Goal: Information Seeking & Learning: Learn about a topic

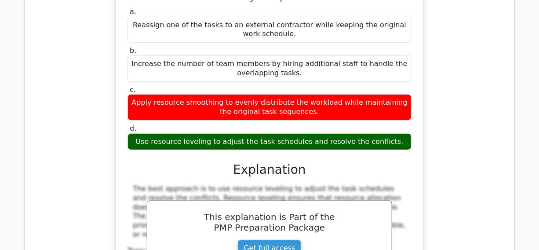
scroll to position [4914, 0]
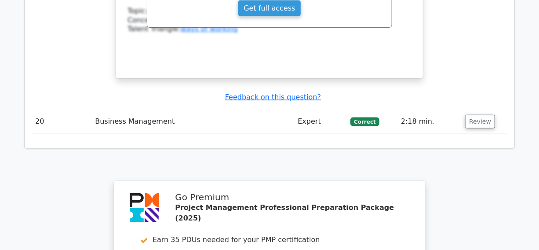
drag, startPoint x: 237, startPoint y: 199, endPoint x: 233, endPoint y: 196, distance: 5.0
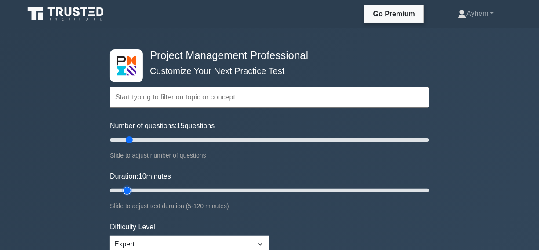
type input "45"
click at [222, 191] on input "Duration: 10 minutes" at bounding box center [269, 190] width 319 height 11
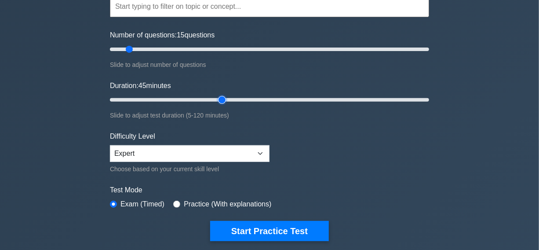
scroll to position [160, 0]
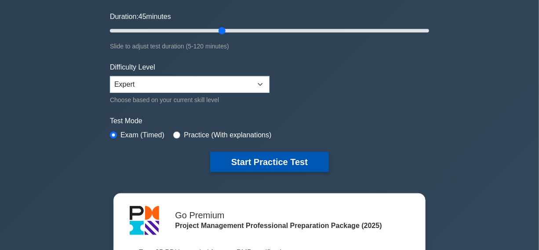
click at [256, 157] on button "Start Practice Test" at bounding box center [269, 162] width 119 height 20
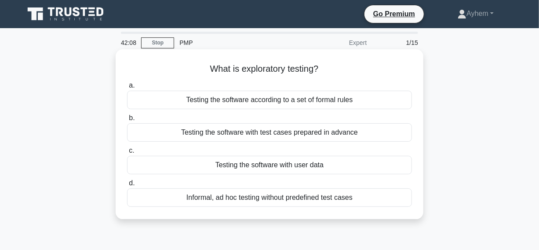
drag, startPoint x: 207, startPoint y: 69, endPoint x: 411, endPoint y: 194, distance: 240.1
click at [413, 196] on div "What is exploratory testing? .spinner_0XTQ{transform-origin:center;animation:sp…" at bounding box center [269, 134] width 301 height 163
copy div "What is exploratory testing? .spinner_0XTQ{transform-origin:center;animation:sp…"
click at [343, 66] on h5 "What is exploratory testing? .spinner_0XTQ{transform-origin:center;animation:sp…" at bounding box center [269, 68] width 287 height 11
click at [168, 200] on div "Informal, ad hoc testing without predefined test cases" at bounding box center [269, 197] width 285 height 18
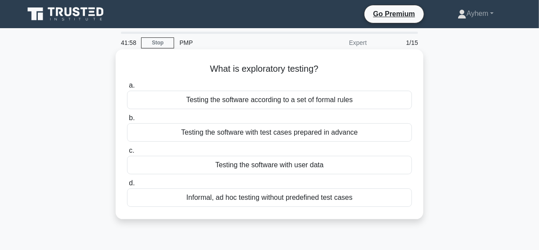
click at [127, 186] on input "d. Informal, ad hoc testing without predefined test cases" at bounding box center [127, 183] width 0 height 6
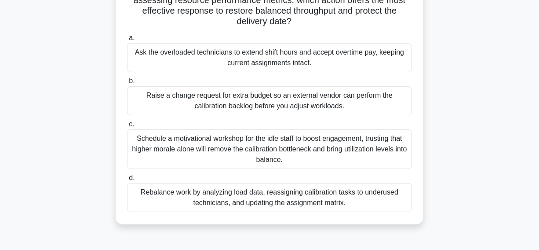
scroll to position [120, 0]
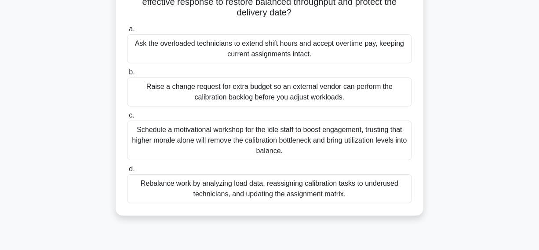
click at [165, 196] on div "Rebalance work by analyzing load data, reassigning calibration tasks to underus…" at bounding box center [269, 188] width 285 height 29
click at [127, 172] on input "d. Rebalance work by analyzing load data, reassigning calibration tasks to unde…" at bounding box center [127, 169] width 0 height 6
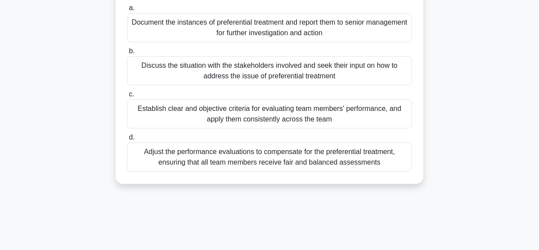
click at [156, 116] on div "Establish clear and objective criteria for evaluating team members' performance…" at bounding box center [269, 113] width 285 height 29
click at [127, 97] on input "c. Establish clear and objective criteria for evaluating team members' performa…" at bounding box center [127, 94] width 0 height 6
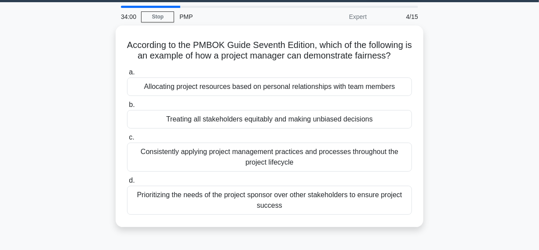
scroll to position [40, 0]
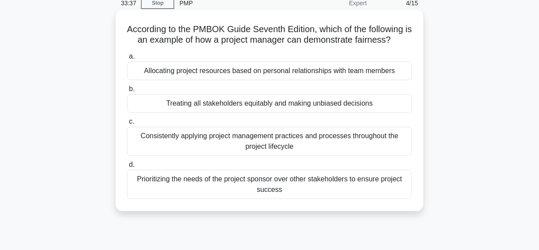
drag, startPoint x: 75, startPoint y: 109, endPoint x: 420, endPoint y: 100, distance: 345.1
click at [420, 100] on div "According to the PMBOK Guide Seventh Edition, which of the following is an exam…" at bounding box center [269, 118] width 501 height 212
copy div "Treating all stakeholders equitably and making unbiased decisions"
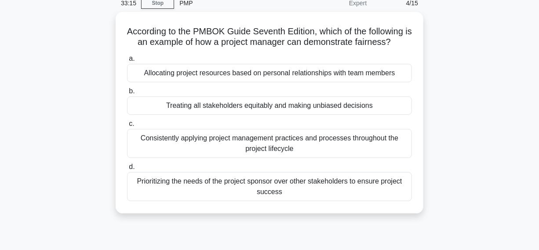
click at [449, 84] on div "According to the PMBOK Guide Seventh Edition, which of the following is an exam…" at bounding box center [269, 118] width 501 height 212
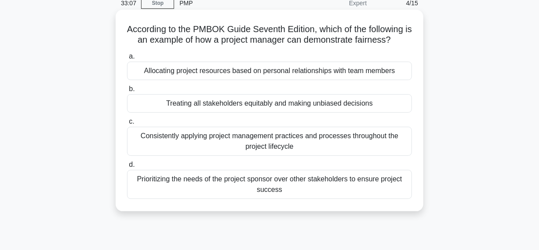
click at [206, 103] on div "Treating all stakeholders equitably and making unbiased decisions" at bounding box center [269, 103] width 285 height 18
click at [127, 92] on input "b. Treating all stakeholders equitably and making unbiased decisions" at bounding box center [127, 89] width 0 height 6
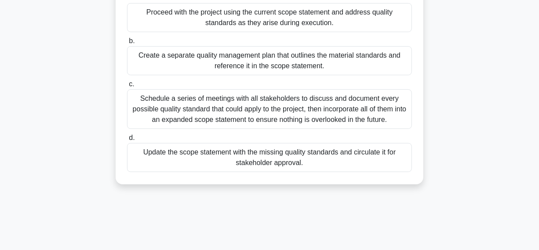
scroll to position [160, 0]
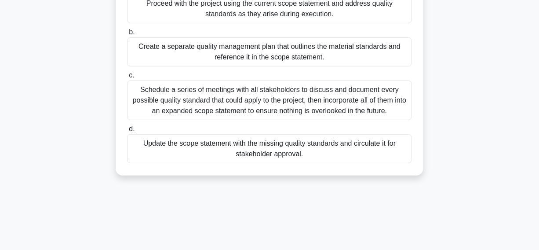
click at [191, 150] on div "Update the scope statement with the missing quality standards and circulate it …" at bounding box center [269, 148] width 285 height 29
click at [127, 132] on input "d. Update the scope statement with the missing quality standards and circulate …" at bounding box center [127, 129] width 0 height 6
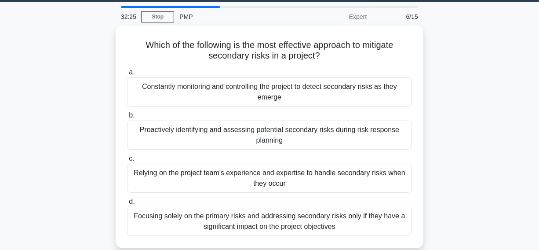
scroll to position [40, 0]
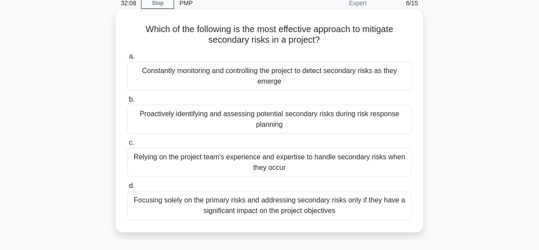
click at [180, 78] on div "Constantly monitoring and controlling the project to detect secondary risks as …" at bounding box center [269, 76] width 285 height 29
click at [127, 59] on input "a. Constantly monitoring and controlling the project to detect secondary risks …" at bounding box center [127, 57] width 0 height 6
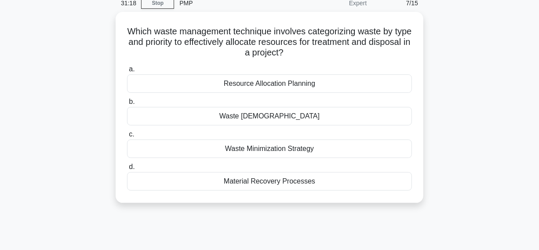
drag, startPoint x: 133, startPoint y: 26, endPoint x: 427, endPoint y: 198, distance: 340.8
click at [427, 198] on div "Which waste management technique involves categorizing waste by type and priori…" at bounding box center [269, 112] width 501 height 201
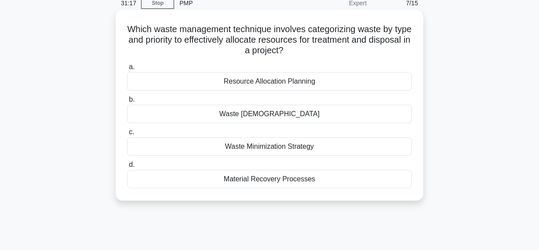
copy div "Which waste management technique involves categorizing waste by type and priori…"
click at [349, 52] on h5 "Which waste management technique involves categorizing waste by type and priori…" at bounding box center [269, 40] width 287 height 33
click at [347, 41] on h5 "Which waste management technique involves categorizing waste by type and priori…" at bounding box center [269, 40] width 287 height 33
click at [222, 115] on div "Waste Segregation" at bounding box center [269, 114] width 285 height 18
click at [127, 102] on input "b. Waste Segregation" at bounding box center [127, 100] width 0 height 6
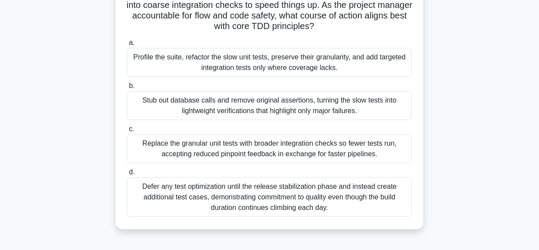
scroll to position [80, 0]
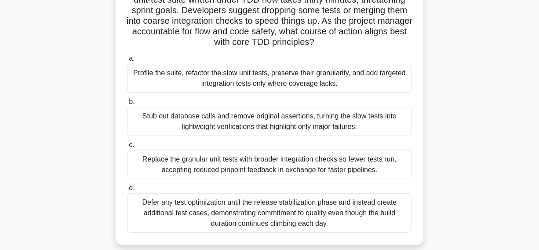
click at [164, 80] on div "Profile the suite, refactor the slow unit tests, preserve their granularity, an…" at bounding box center [269, 78] width 285 height 29
click at [127, 62] on input "a. Profile the suite, refactor the slow unit tests, preserve their granularity,…" at bounding box center [127, 59] width 0 height 6
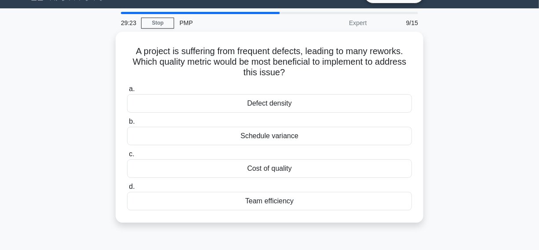
scroll to position [40, 0]
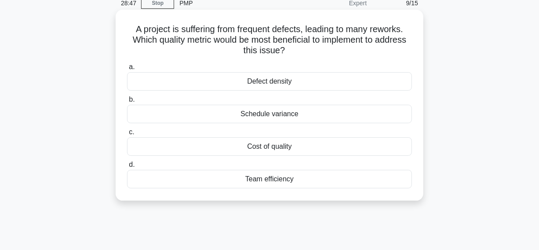
click at [200, 84] on div "Defect density" at bounding box center [269, 81] width 285 height 18
click at [127, 70] on input "a. Defect density" at bounding box center [127, 67] width 0 height 6
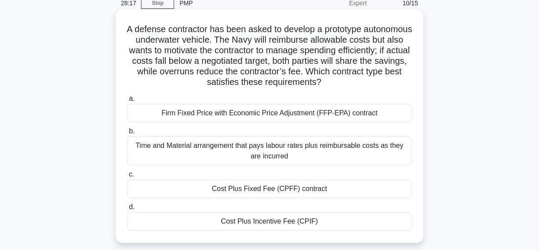
click at [201, 222] on div "Cost Plus Incentive Fee (CPIF)" at bounding box center [269, 221] width 285 height 18
click at [127, 210] on input "d. Cost Plus Incentive Fee (CPIF)" at bounding box center [127, 207] width 0 height 6
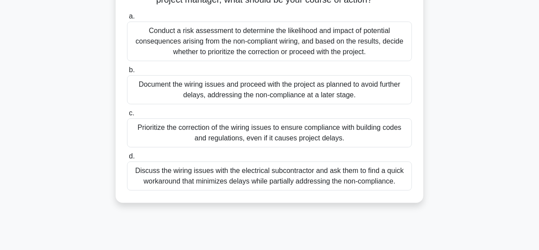
scroll to position [120, 0]
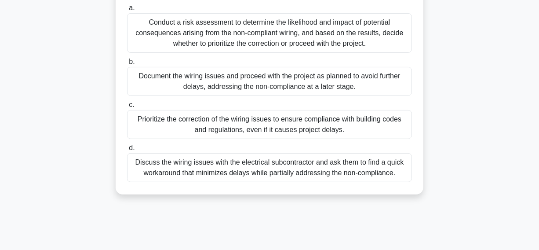
click at [160, 137] on div "Prioritize the correction of the wiring issues to ensure compliance with buildi…" at bounding box center [269, 124] width 285 height 29
click at [127, 108] on input "c. Prioritize the correction of the wiring issues to ensure compliance with bui…" at bounding box center [127, 105] width 0 height 6
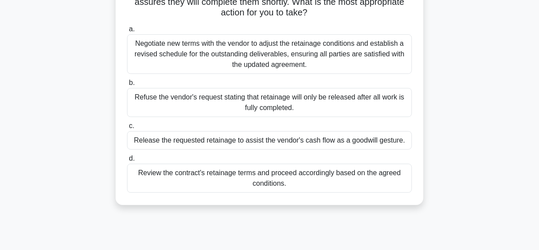
click at [201, 182] on div "Review the contract's retainage terms and proceed accordingly based on the agre…" at bounding box center [269, 177] width 285 height 29
click at [127, 161] on input "d. Review the contract's retainage terms and proceed accordingly based on the a…" at bounding box center [127, 159] width 0 height 6
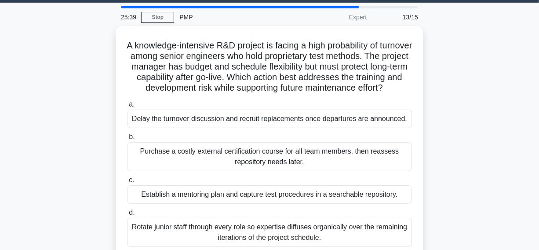
scroll to position [0, 0]
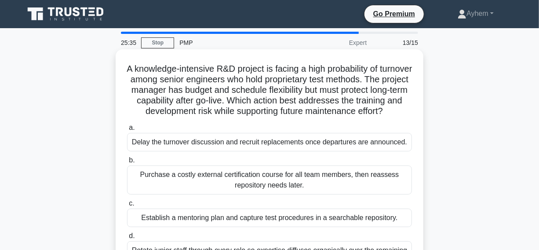
drag, startPoint x: 139, startPoint y: 69, endPoint x: 292, endPoint y: 105, distance: 157.6
click at [325, 117] on h5 "A knowledge-intensive R&D project is facing a high probability of turnover amon…" at bounding box center [269, 90] width 287 height 54
copy h5 "A knowledge-intensive R&D project is facing a high probability of turnover amon…"
click at [189, 102] on h5 "A knowledge-intensive R&D project is facing a high probability of turnover amon…" at bounding box center [269, 90] width 287 height 54
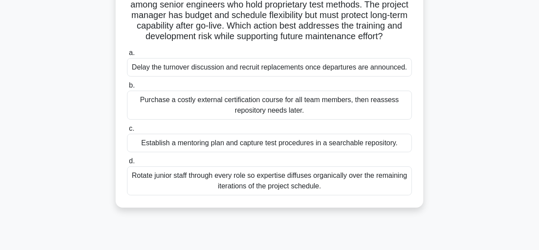
scroll to position [80, 0]
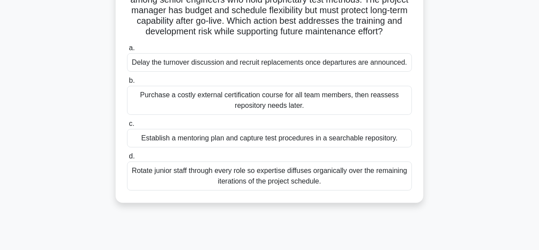
drag, startPoint x: 75, startPoint y: 173, endPoint x: 291, endPoint y: 189, distance: 216.8
click at [352, 205] on div "A knowledge-intensive R&D project is facing a high probability of turnover amon…" at bounding box center [269, 93] width 501 height 243
copy label "d. Rotate junior staff through every role so expertise diffuses organically ove…"
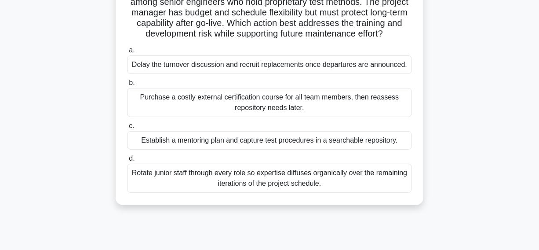
click at [463, 113] on div "A knowledge-intensive R&D project is facing a high probability of turnover amon…" at bounding box center [269, 93] width 501 height 243
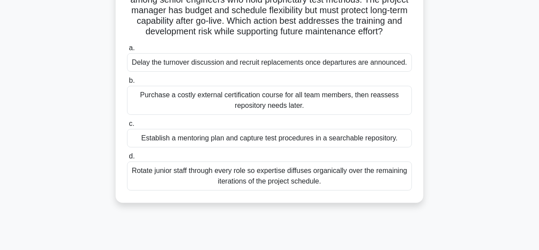
click at [181, 190] on div "Rotate junior staff through every role so expertise diffuses organically over t…" at bounding box center [269, 175] width 285 height 29
click at [127, 159] on input "d. Rotate junior staff through every role so expertise diffuses organically ove…" at bounding box center [127, 156] width 0 height 6
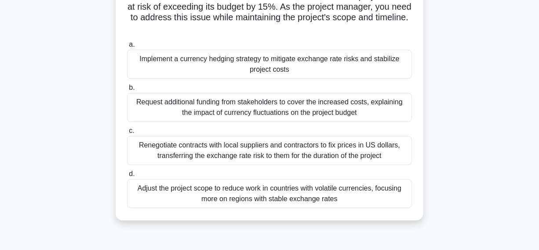
scroll to position [120, 0]
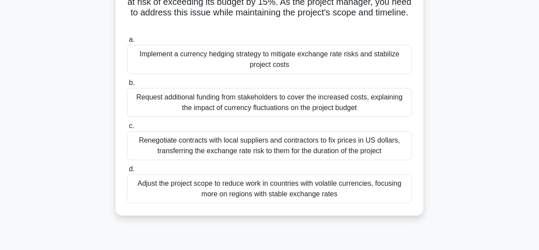
drag, startPoint x: 97, startPoint y: 55, endPoint x: 308, endPoint y: 66, distance: 211.2
click at [308, 66] on div "Your multinational project is experiencing cost escalation due to fluctuating e…" at bounding box center [269, 80] width 501 height 296
copy div "Implement a currency hedging strategy to mitigate exchange rate risks and stabi…"
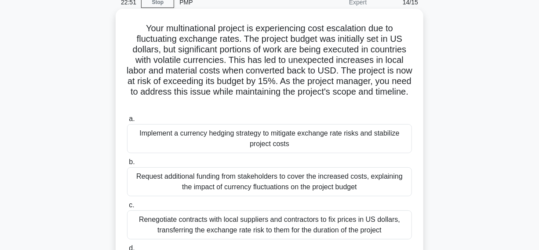
scroll to position [40, 0]
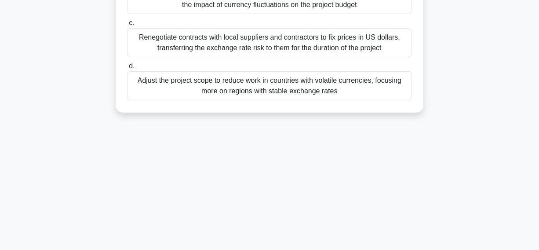
drag, startPoint x: 140, startPoint y: 27, endPoint x: 339, endPoint y: 209, distance: 270.3
click at [438, 248] on main "22:49 Stop PMP Expert 14/15 Your multinational project is experiencing cost esc…" at bounding box center [269, 27] width 539 height 447
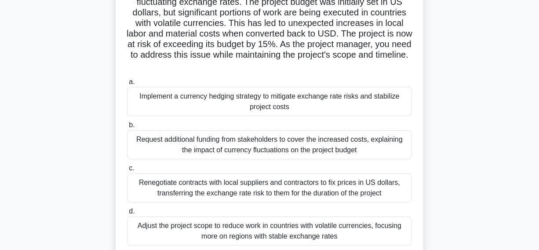
scroll to position [65, 0]
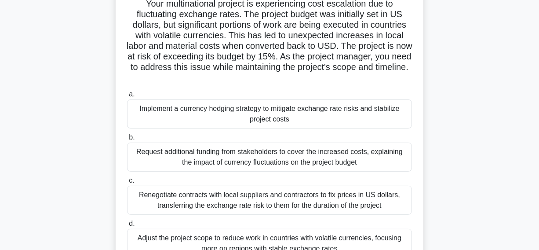
copy div "Your multinational project is experiencing cost escalation due to fluctuating e…"
click at [359, 46] on h5 "Your multinational project is experiencing cost escalation due to fluctuating e…" at bounding box center [269, 40] width 287 height 85
click at [185, 116] on div "Implement a currency hedging strategy to mitigate exchange rate risks and stabi…" at bounding box center [269, 113] width 285 height 29
click at [127, 97] on input "a. Implement a currency hedging strategy to mitigate exchange rate risks and st…" at bounding box center [127, 94] width 0 height 6
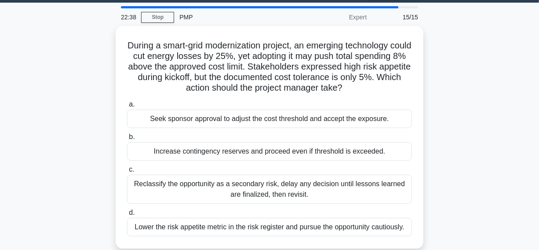
scroll to position [40, 0]
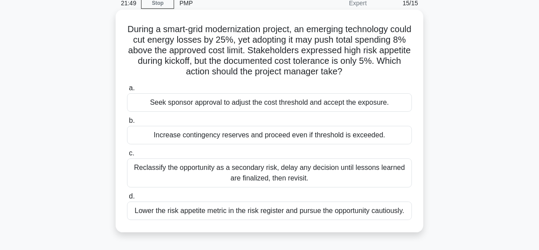
click at [136, 100] on div "Seek sponsor approval to adjust the cost threshold and accept the exposure." at bounding box center [269, 102] width 285 height 18
click at [127, 91] on input "a. Seek sponsor approval to adjust the cost threshold and accept the exposure." at bounding box center [127, 88] width 0 height 6
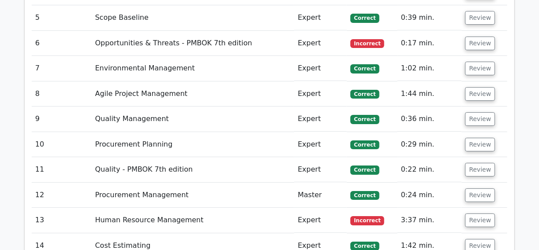
scroll to position [1398, 0]
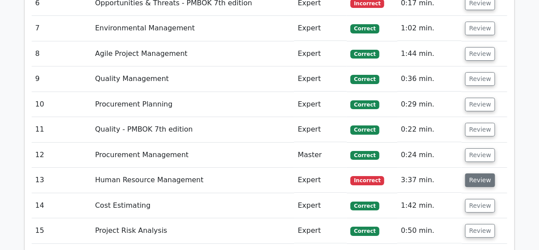
click at [480, 173] on button "Review" at bounding box center [480, 180] width 30 height 14
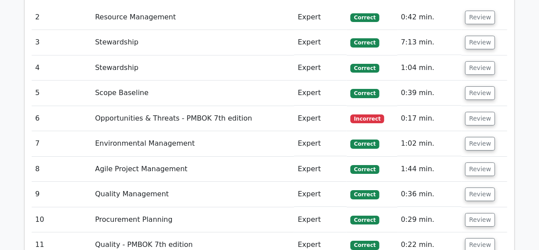
scroll to position [1278, 0]
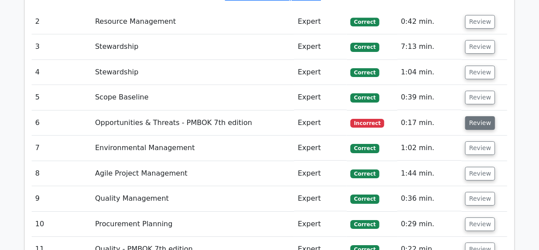
click at [475, 116] on button "Review" at bounding box center [480, 123] width 30 height 14
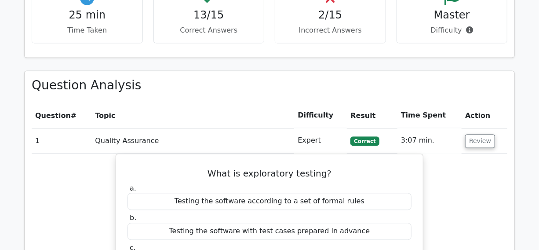
scroll to position [679, 0]
